Goal: Find specific page/section

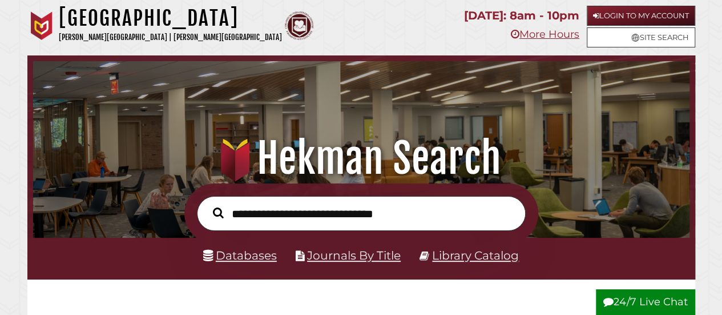
scroll to position [217, 651]
click at [616, 11] on link "Login to My Account" at bounding box center [641, 16] width 109 height 20
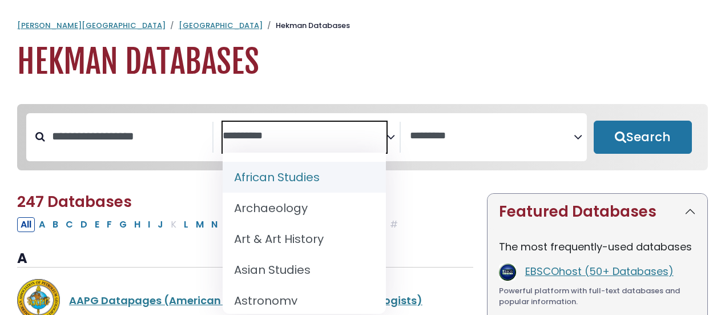
select select "Database Subject Filter"
select select "Database Vendors Filter"
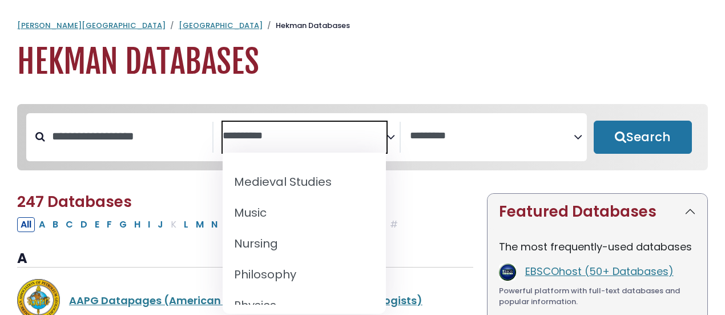
scroll to position [971, 0]
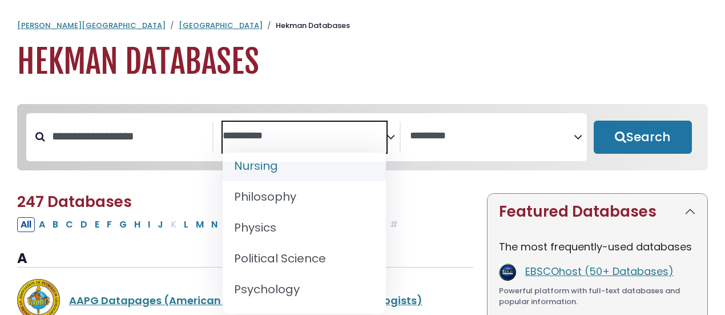
select select "*****"
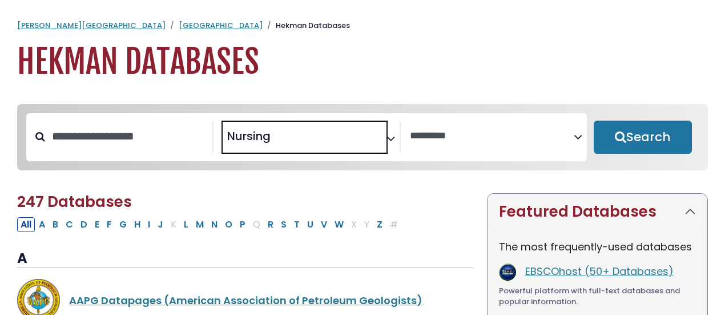
scroll to position [417, 0]
click at [481, 132] on textarea "Search" at bounding box center [492, 136] width 164 height 12
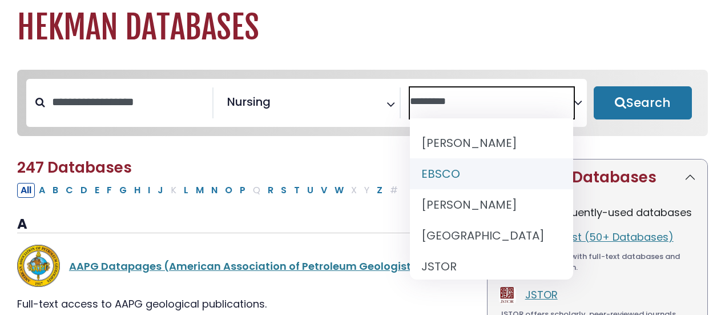
scroll to position [57, 0]
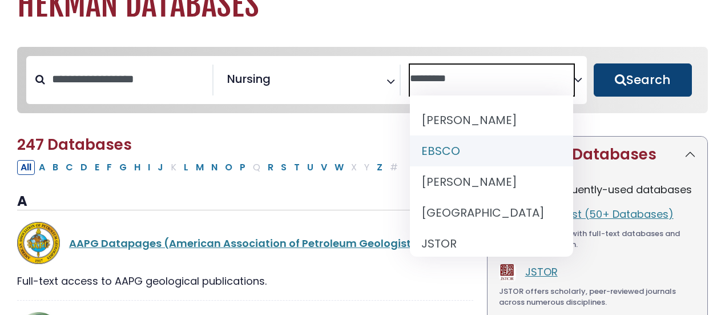
click at [661, 85] on button "Search" at bounding box center [643, 79] width 98 height 33
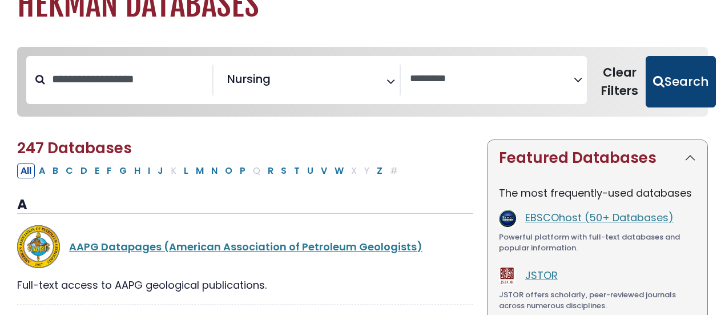
select select "Database Vendors Filter"
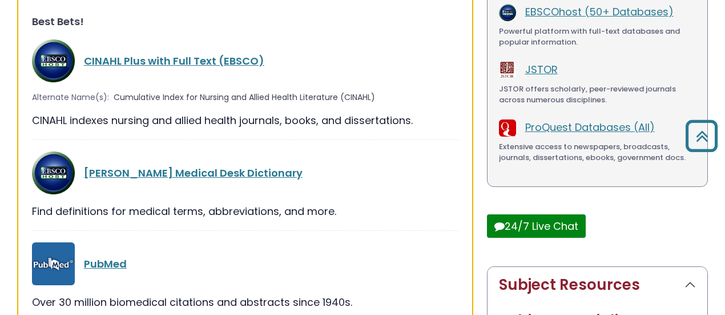
scroll to position [228, 0]
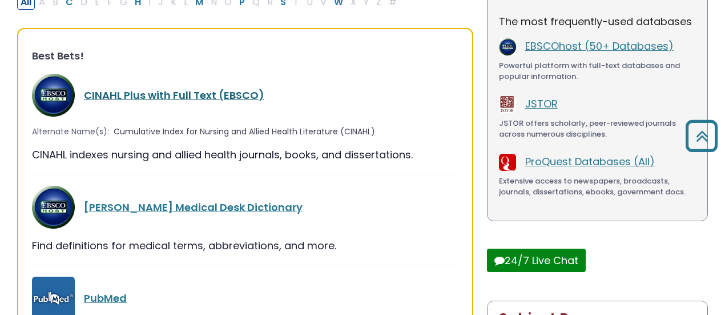
click at [134, 92] on link "CINAHL Plus with Full Text (EBSCO)" at bounding box center [174, 95] width 180 height 14
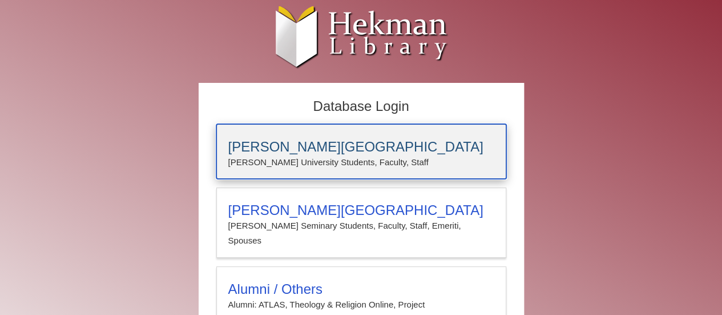
click at [383, 166] on p "Calvin University Students, Faculty, Staff" at bounding box center [361, 162] width 266 height 15
